Goal: Information Seeking & Learning: Find specific fact

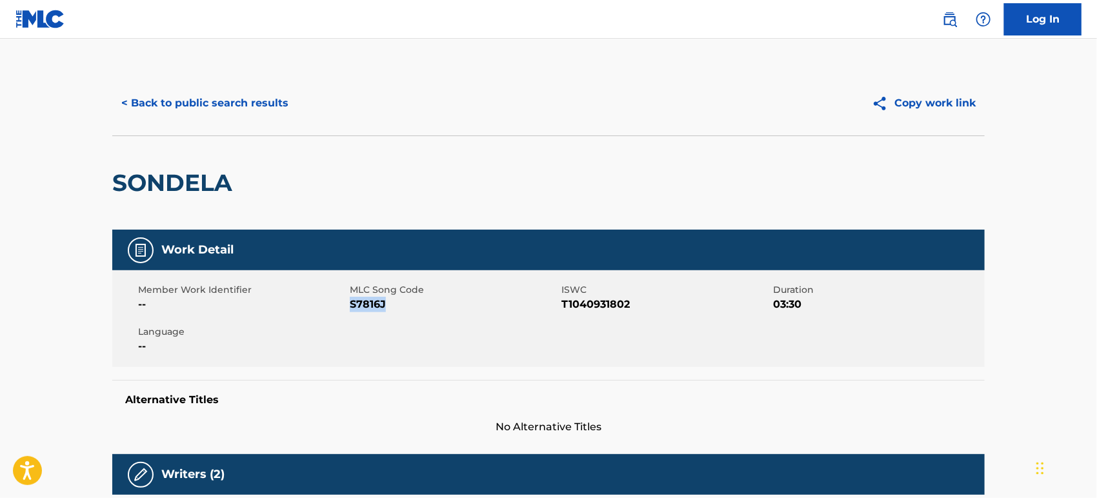
click at [147, 105] on button "< Back to public search results" at bounding box center [204, 103] width 185 height 32
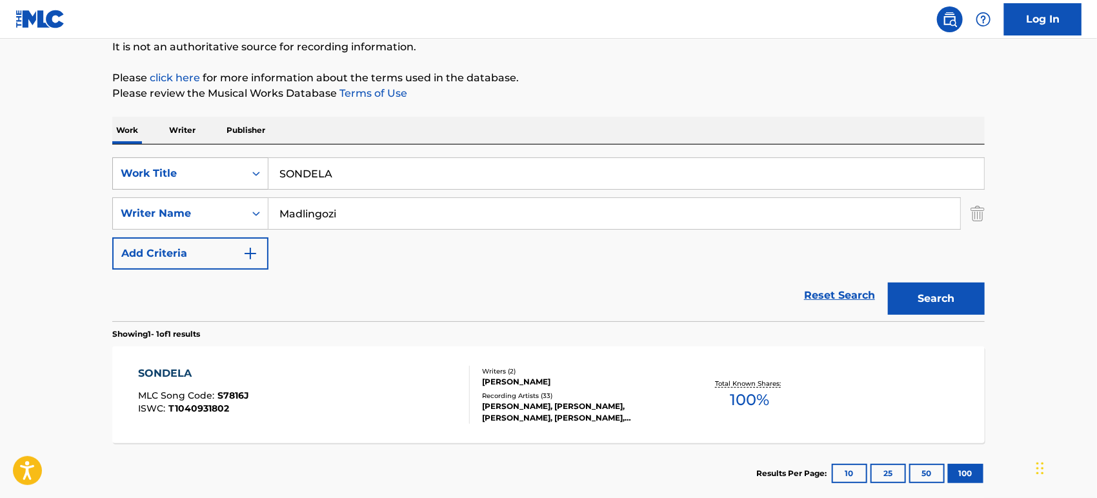
drag, startPoint x: 400, startPoint y: 171, endPoint x: 168, endPoint y: 183, distance: 232.0
click at [169, 183] on div "SearchWithCriteria349e8f4a-beb4-4620-aa77-9abc9daa3d0b Work Title SONDELA" at bounding box center [548, 173] width 873 height 32
paste input "Hart Breek"
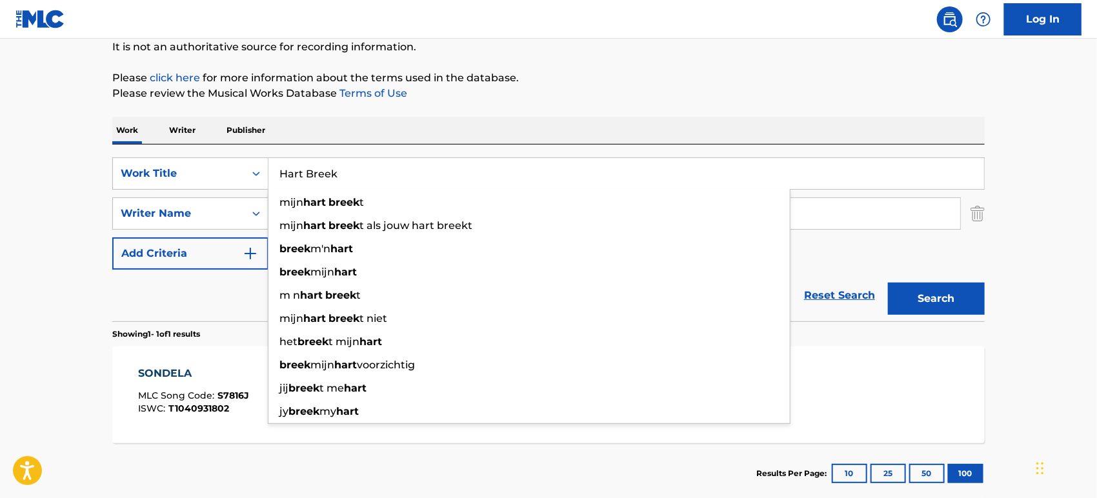
type input "Hart Breek"
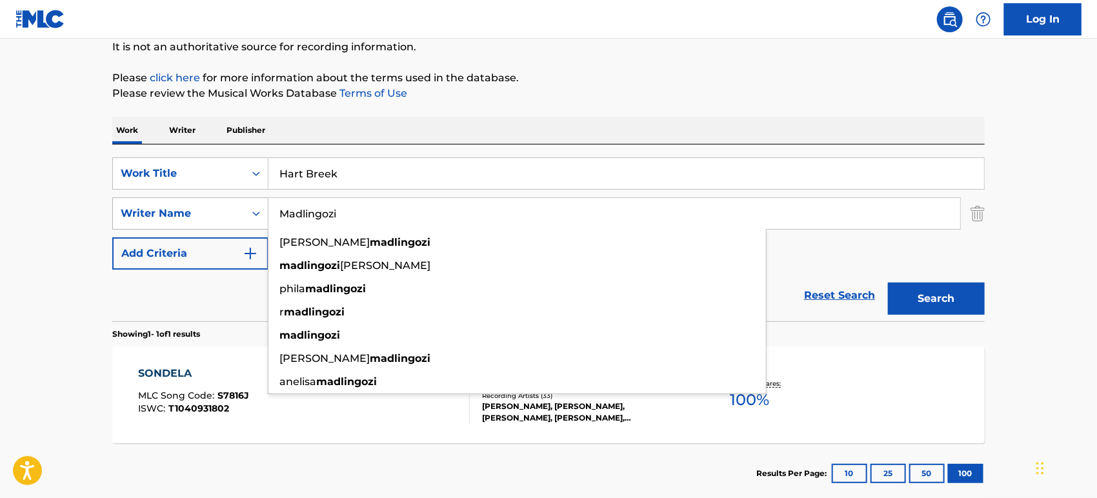
drag, startPoint x: 223, startPoint y: 219, endPoint x: 316, endPoint y: 208, distance: 93.7
click at [212, 217] on div "SearchWithCriteria872cbead-3c53-4aa2-8c8b-65dd6c5ff0c4 Writer Name [PERSON_NAME…" at bounding box center [548, 213] width 873 height 32
paste input "oore"
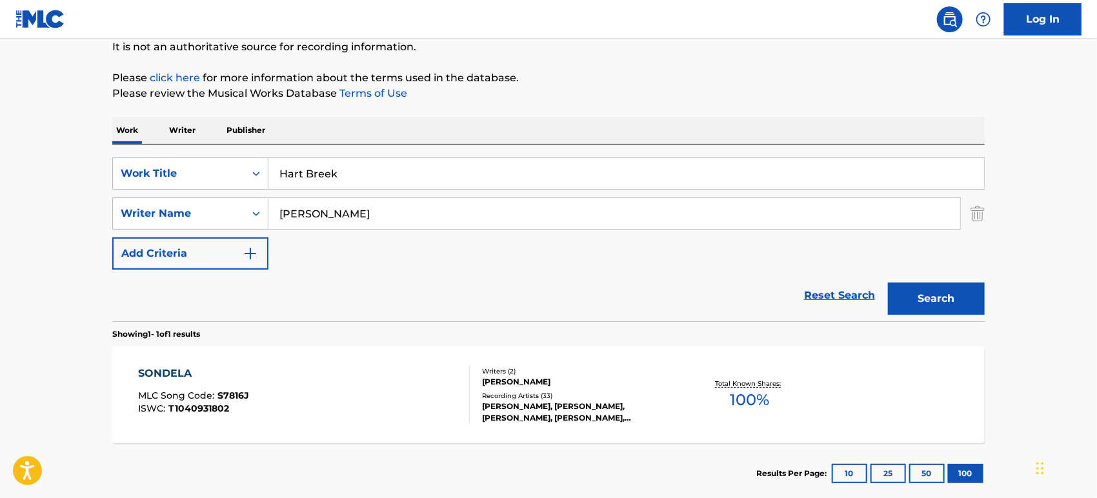
click at [940, 308] on button "Search" at bounding box center [936, 299] width 97 height 32
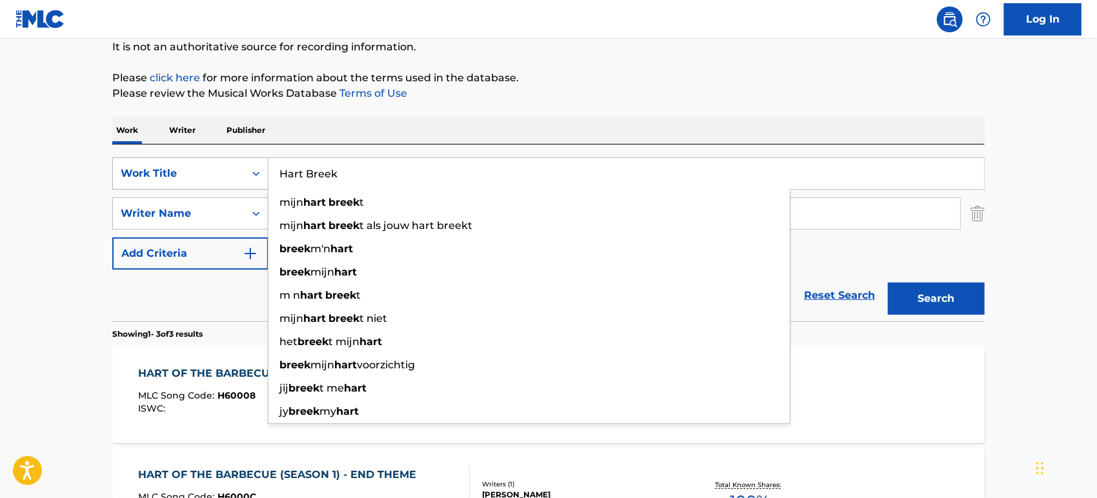
drag, startPoint x: 361, startPoint y: 174, endPoint x: 232, endPoint y: 179, distance: 129.2
click at [232, 179] on div "SearchWithCriteria349e8f4a-beb4-4620-aa77-9abc9daa3d0b Work Title Hart Breek mi…" at bounding box center [548, 173] width 873 height 32
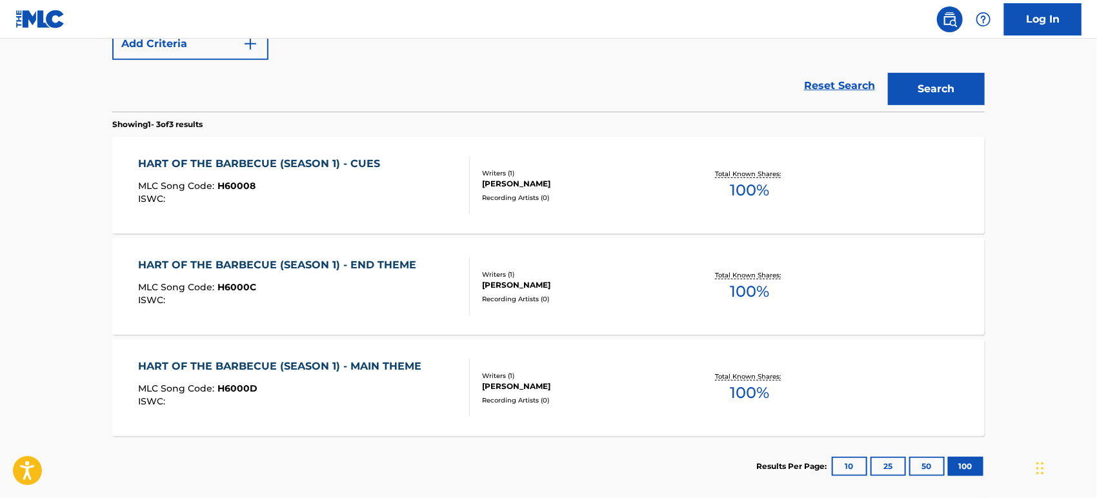
scroll to position [263, 0]
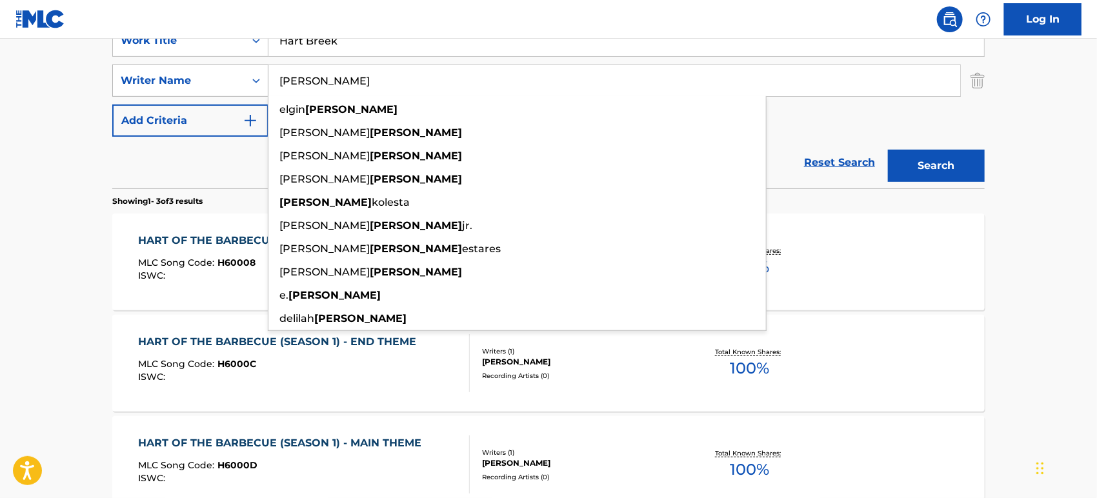
drag, startPoint x: 339, startPoint y: 81, endPoint x: 230, endPoint y: 79, distance: 109.1
click at [230, 79] on div "SearchWithCriteria872cbead-3c53-4aa2-8c8b-65dd6c5ff0c4 Writer Name [PERSON_NAME…" at bounding box center [548, 81] width 873 height 32
paste input "[PERSON_NAME]"
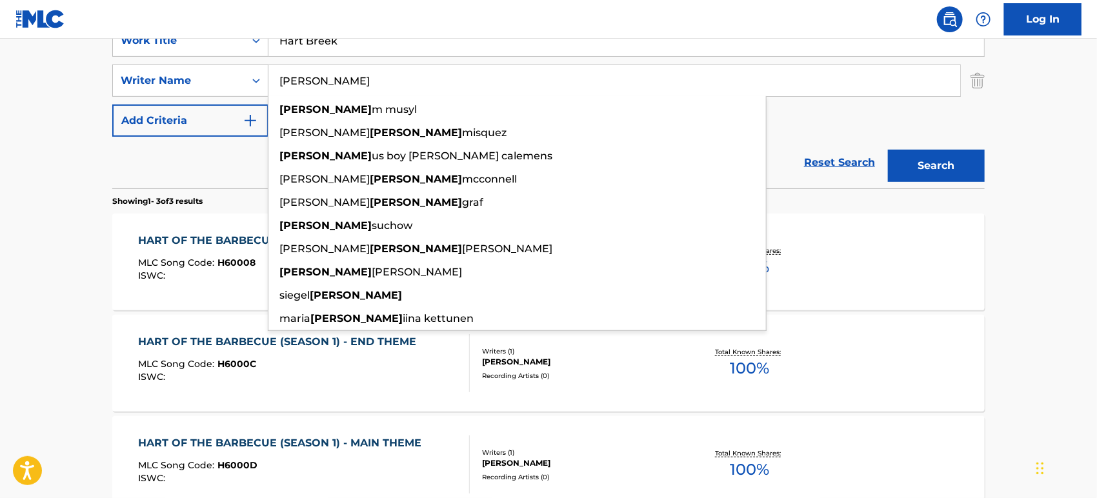
type input "[PERSON_NAME]"
click at [927, 160] on button "Search" at bounding box center [936, 166] width 97 height 32
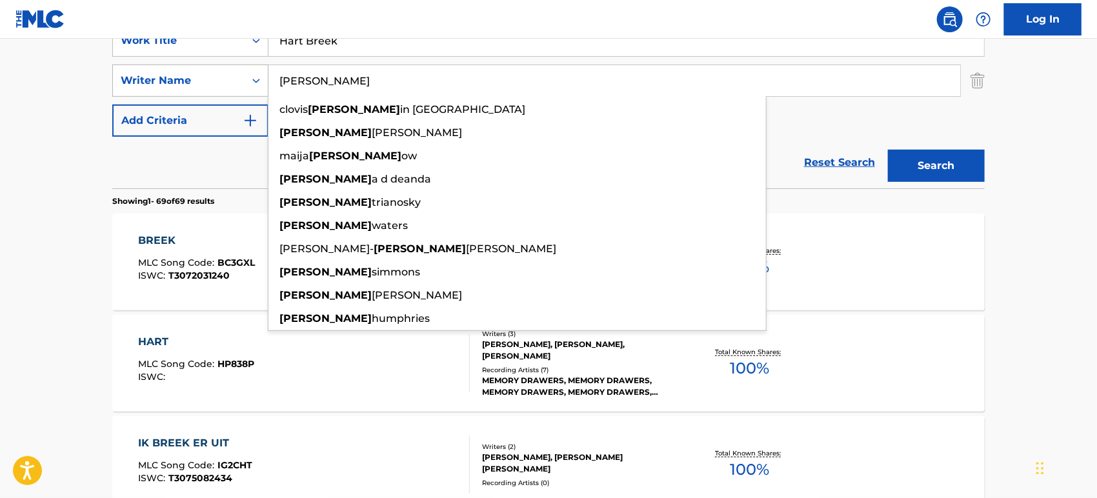
drag, startPoint x: 340, startPoint y: 82, endPoint x: 210, endPoint y: 86, distance: 129.8
click at [210, 86] on div "SearchWithCriteria872cbead-3c53-4aa2-8c8b-65dd6c5ff0c4 Writer Name [PERSON_NAME…" at bounding box center [548, 81] width 873 height 32
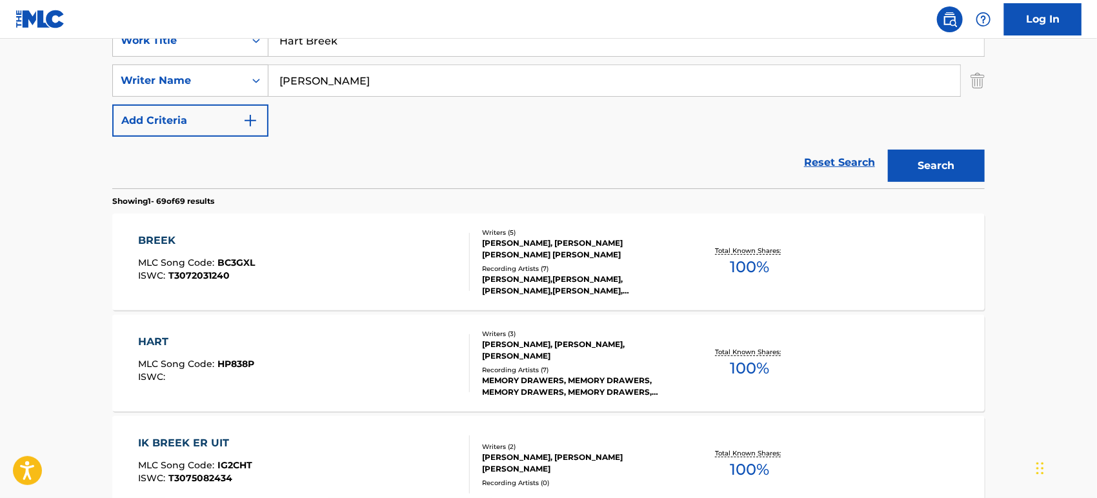
scroll to position [191, 0]
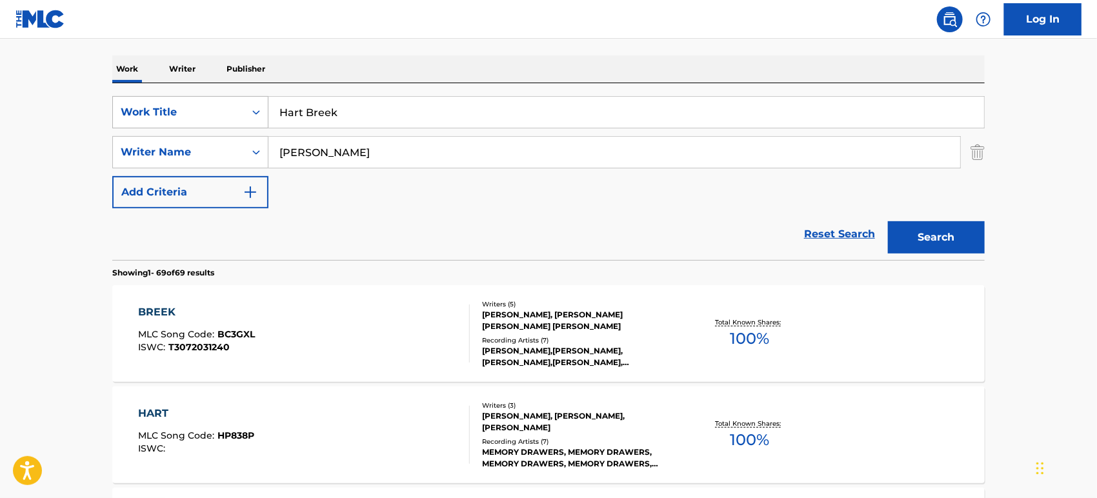
drag, startPoint x: 312, startPoint y: 109, endPoint x: 239, endPoint y: 105, distance: 73.0
click at [240, 105] on div "SearchWithCriteria349e8f4a-beb4-4620-aa77-9abc9daa3d0b Work Title Hart Breek" at bounding box center [548, 112] width 873 height 32
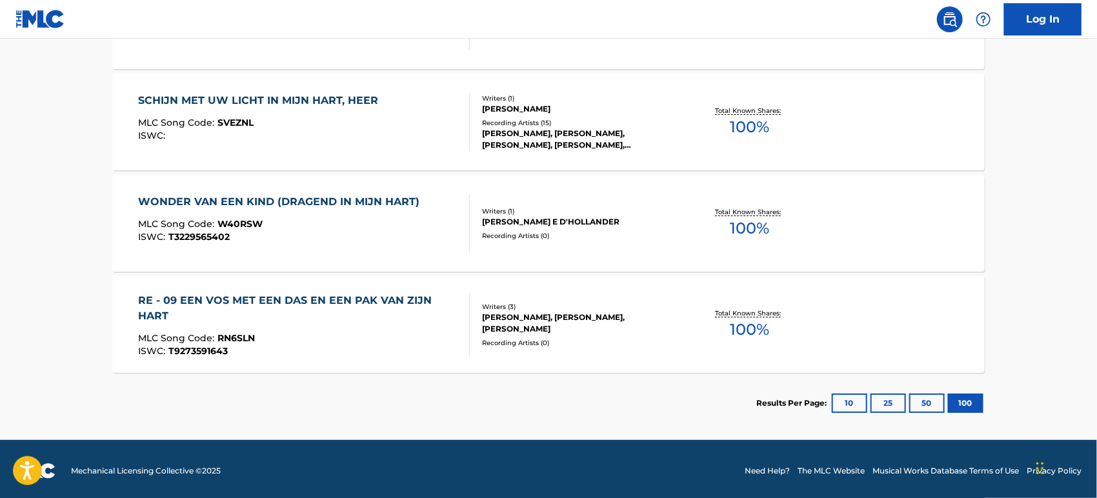
scroll to position [7093, 0]
